Goal: Transaction & Acquisition: Purchase product/service

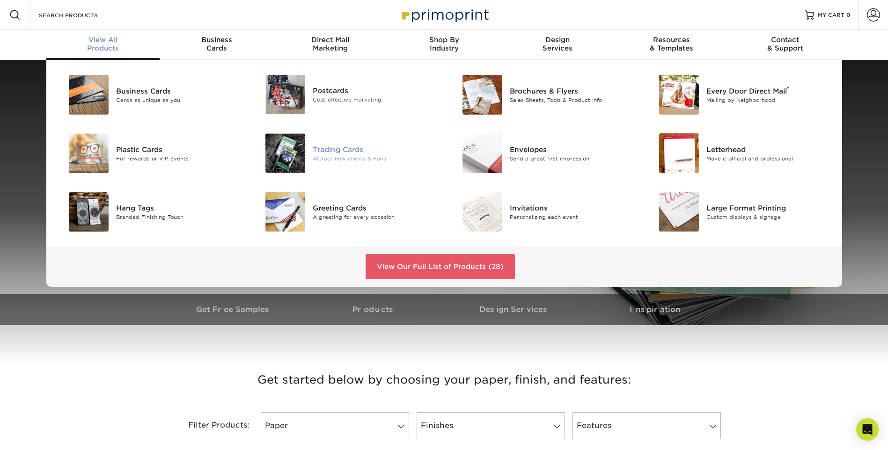
click at [290, 156] on img at bounding box center [286, 153] width 40 height 40
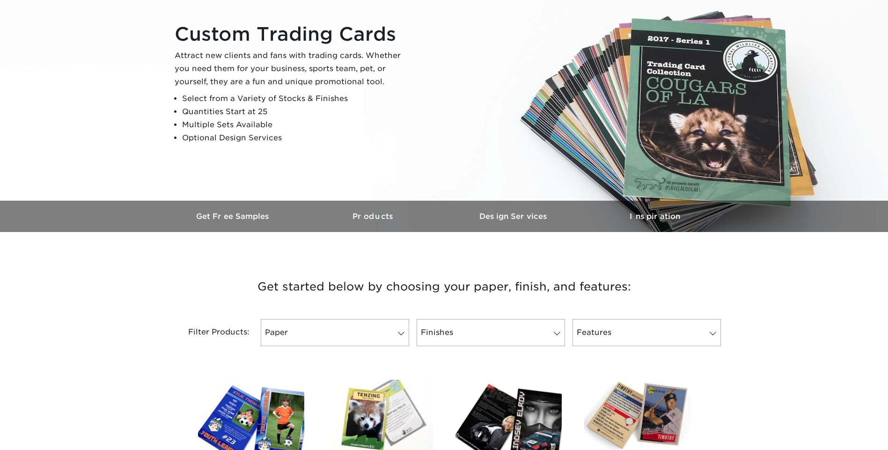
scroll to position [94, 0]
click at [325, 332] on link "Paper" at bounding box center [335, 332] width 148 height 27
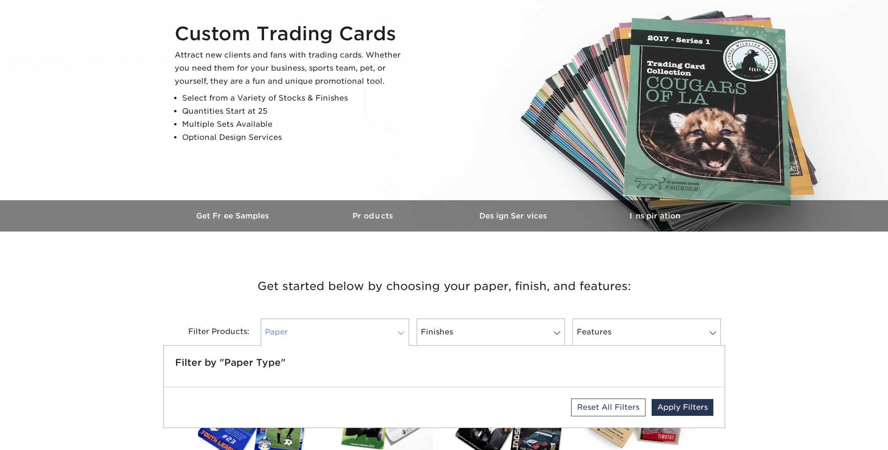
click at [325, 327] on link "Paper" at bounding box center [335, 332] width 148 height 27
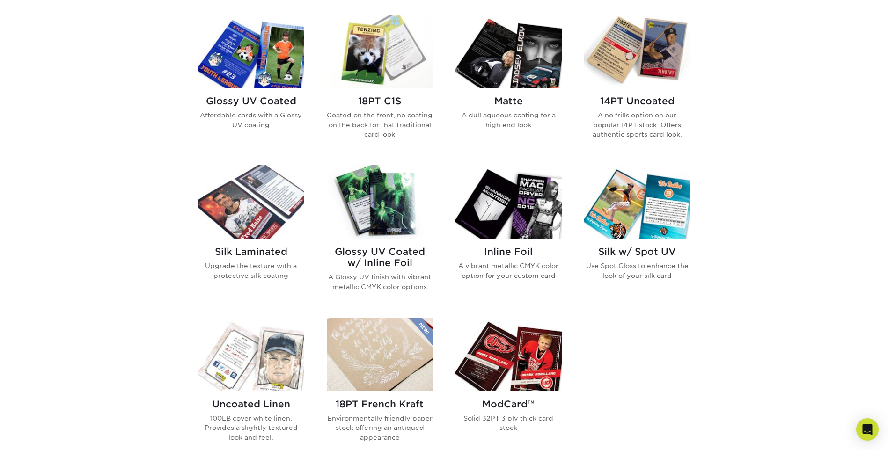
scroll to position [468, 0]
